Goal: Download file/media

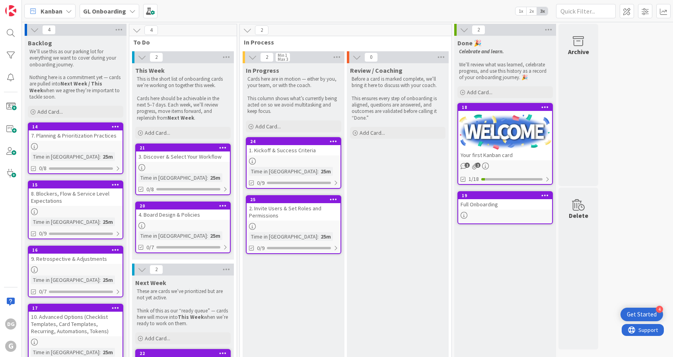
click at [111, 11] on b "GL Onboarding" at bounding box center [104, 11] width 43 height 8
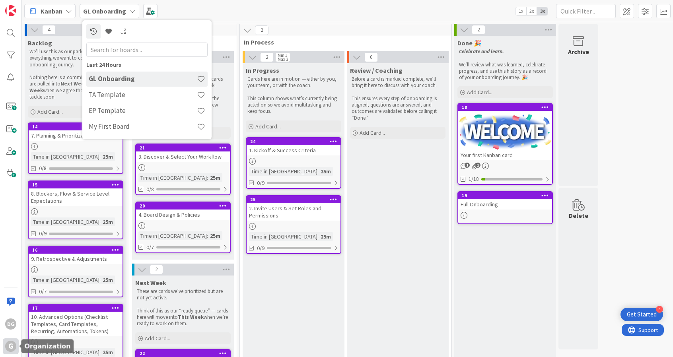
click at [8, 350] on div "G" at bounding box center [10, 346] width 11 height 11
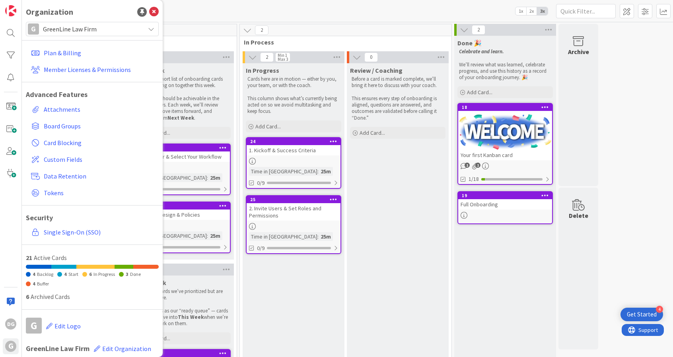
click at [76, 27] on span "GreenLine Law Firm" at bounding box center [92, 28] width 98 height 11
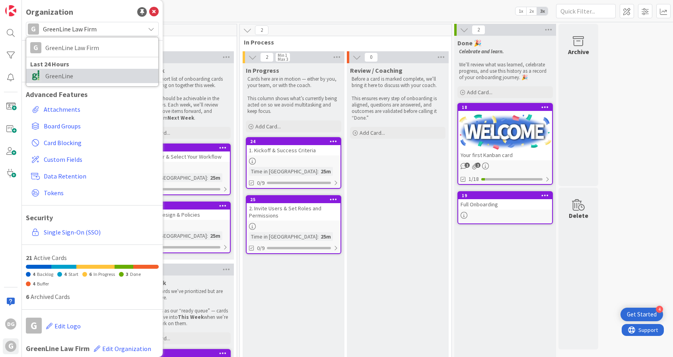
click at [77, 76] on span "GreenLine" at bounding box center [99, 76] width 109 height 12
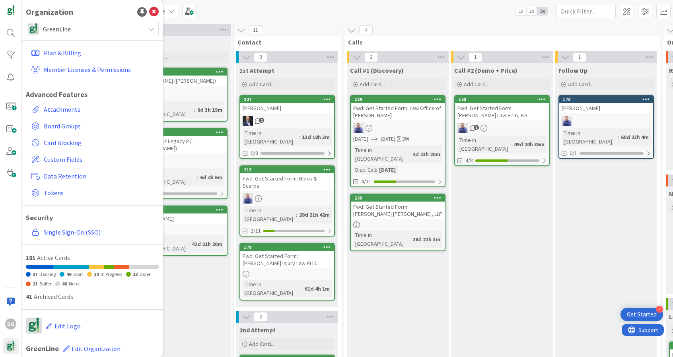
click at [242, 7] on div "Kanban GL Leads from Landing Page 1x 2x 3x" at bounding box center [347, 11] width 651 height 22
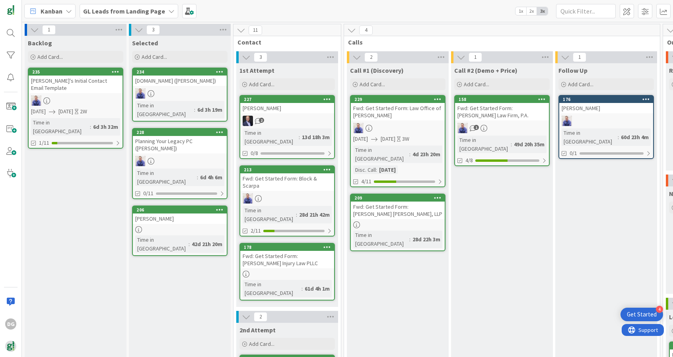
click at [138, 5] on div "GL Leads from Landing Page" at bounding box center [128, 11] width 99 height 14
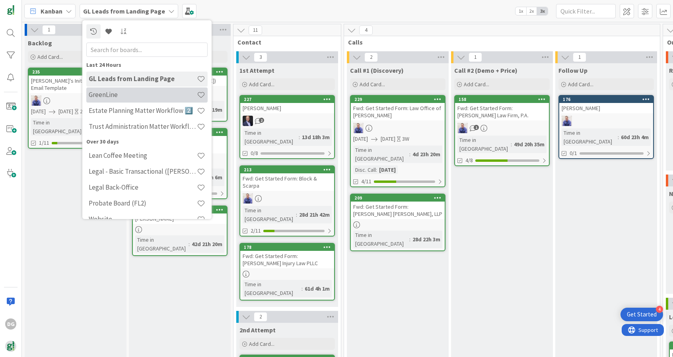
click at [155, 102] on div "GreenLine" at bounding box center [146, 94] width 121 height 15
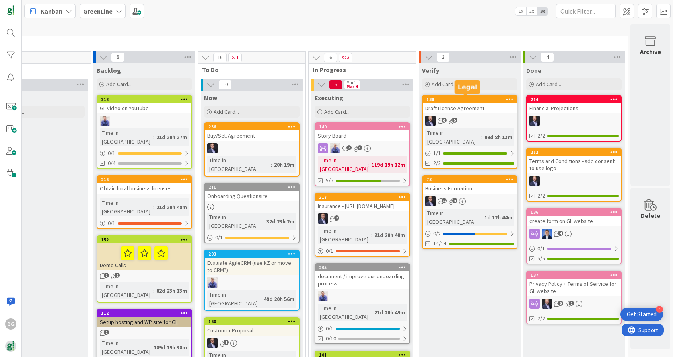
click at [481, 101] on div "138" at bounding box center [471, 100] width 90 height 6
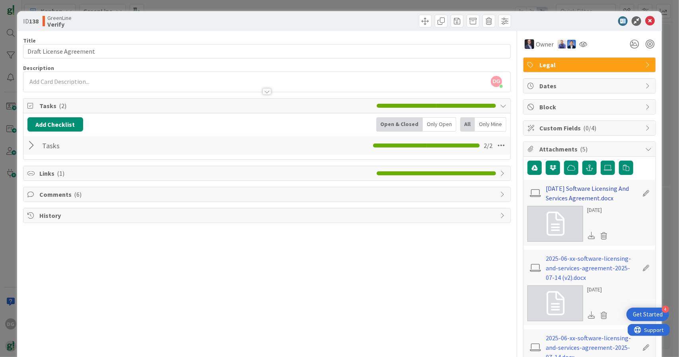
click at [595, 190] on link "[DATE] Software Licensing And Services Agreement.docx" at bounding box center [592, 193] width 92 height 19
